Goal: Transaction & Acquisition: Download file/media

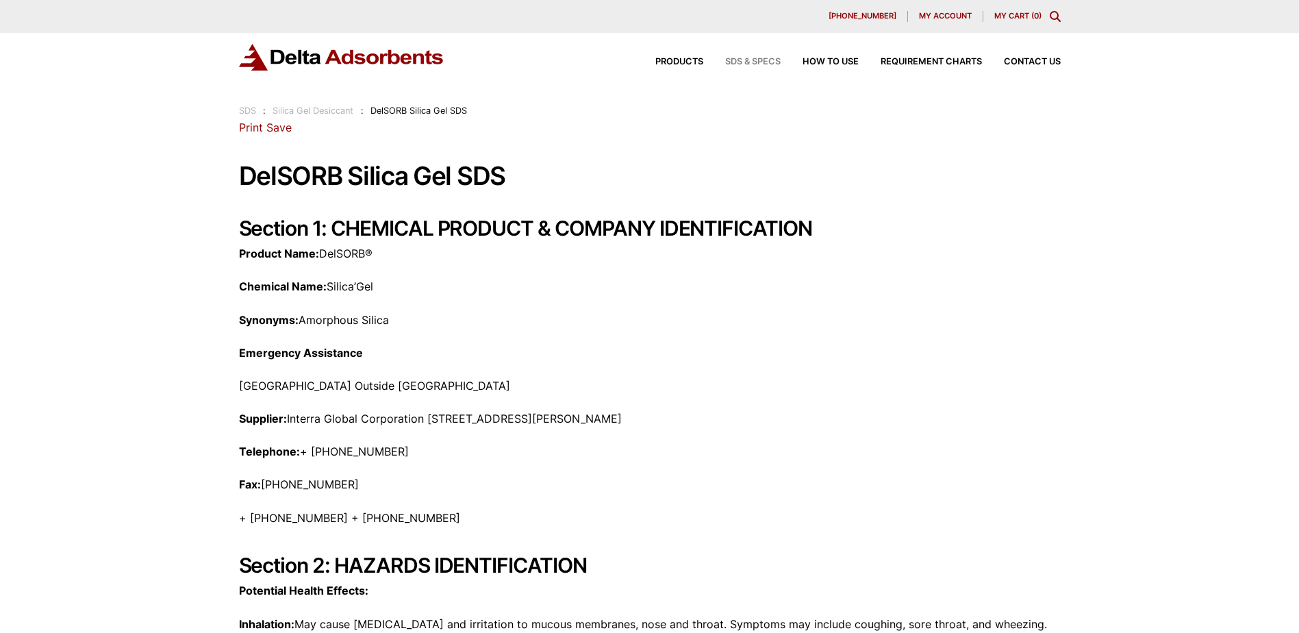
click at [733, 60] on span "SDS & SPECS" at bounding box center [752, 62] width 55 height 9
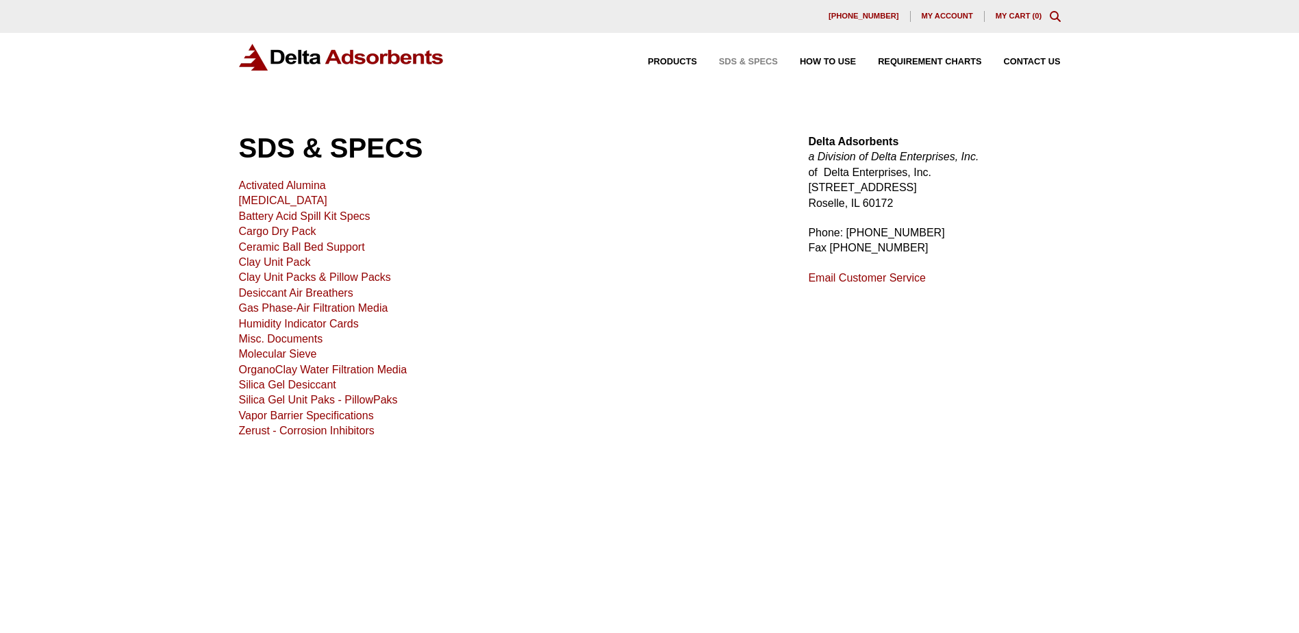
click at [285, 385] on link "Silica Gel Desiccant" at bounding box center [287, 385] width 97 height 12
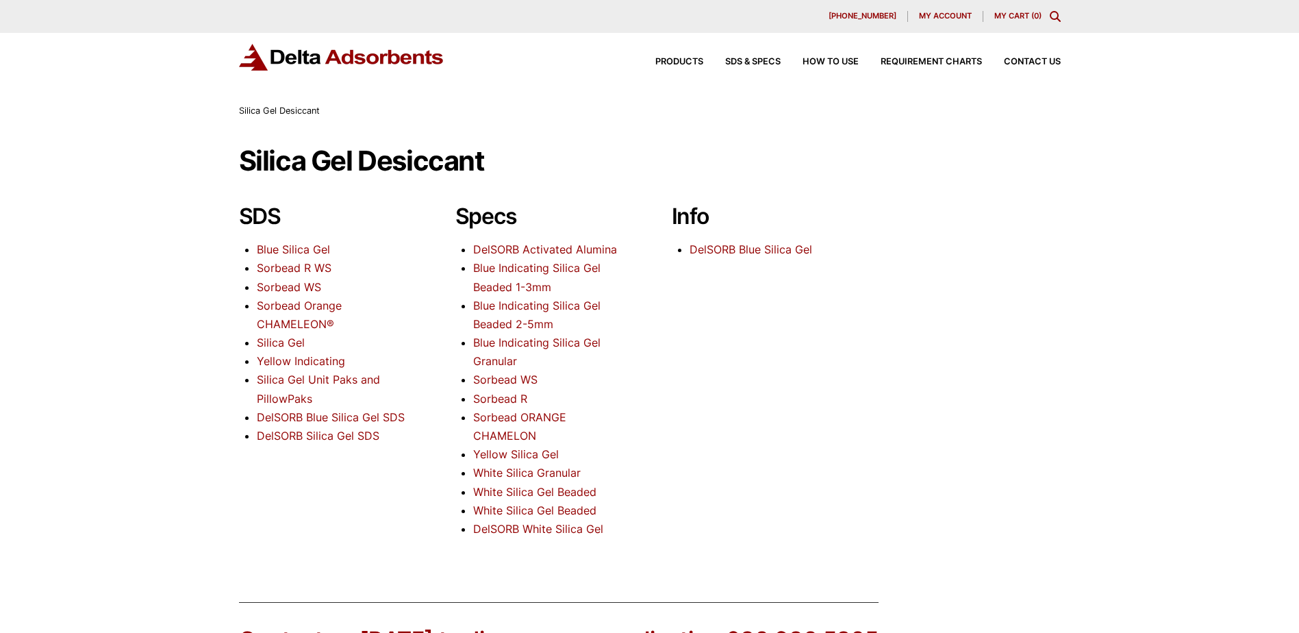
click at [327, 439] on link "DelSORB Silica Gel SDS" at bounding box center [318, 436] width 123 height 14
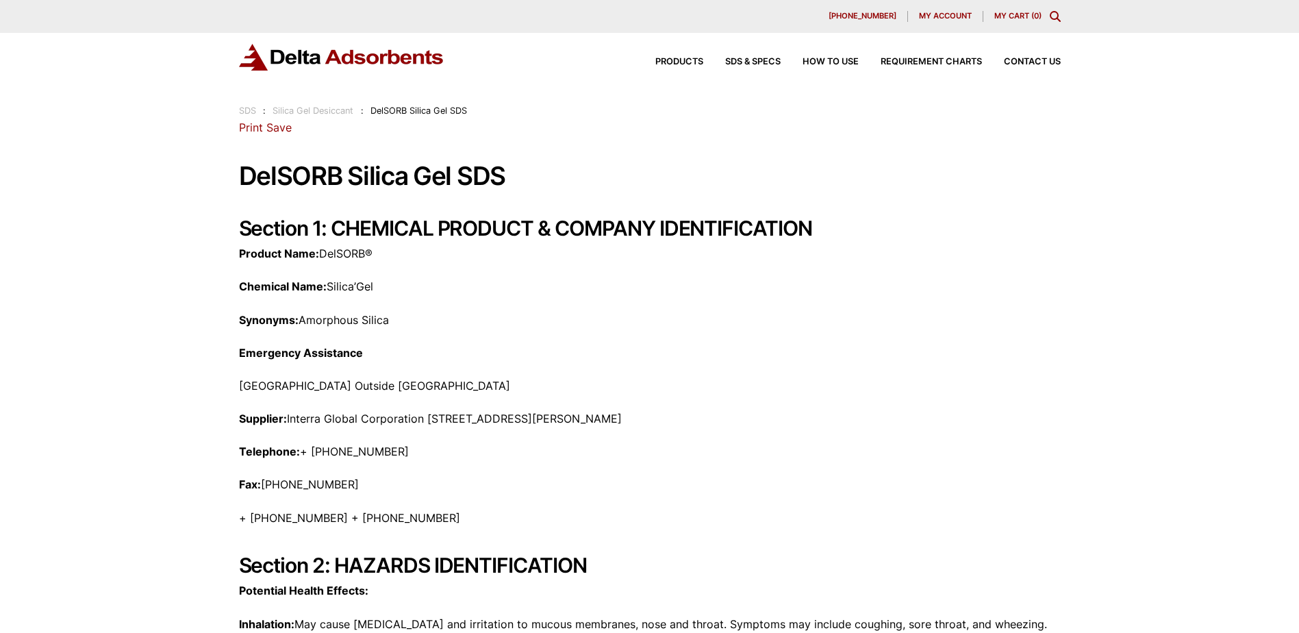
click at [247, 106] on link "SDS" at bounding box center [247, 110] width 17 height 10
click at [273, 123] on link "Save" at bounding box center [278, 128] width 25 height 14
